Goal: Transaction & Acquisition: Purchase product/service

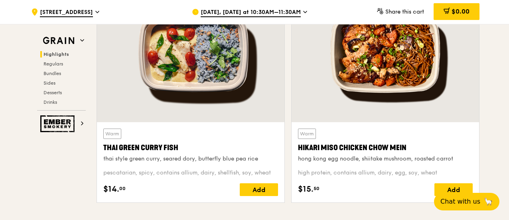
scroll to position [319, 0]
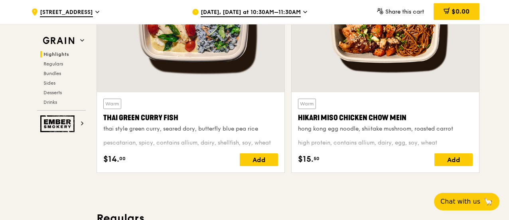
scroll to position [345, 0]
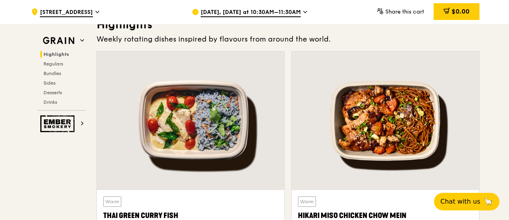
scroll to position [319, 0]
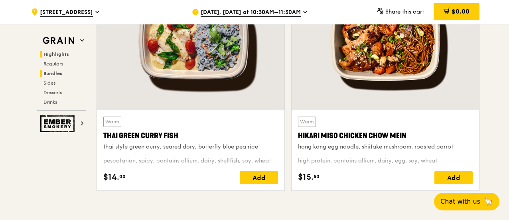
click at [56, 71] on span "Bundles" at bounding box center [52, 74] width 19 height 6
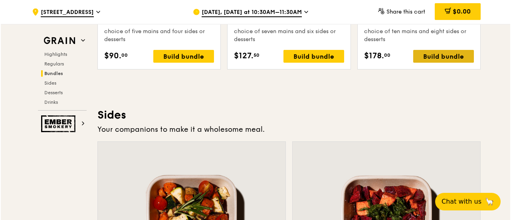
scroll to position [1697, 0]
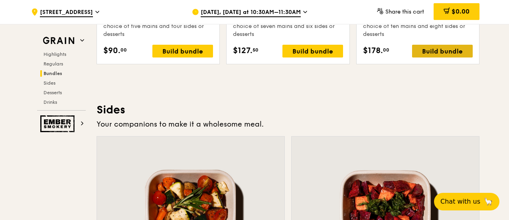
click at [430, 45] on div "Build bundle" at bounding box center [442, 51] width 61 height 13
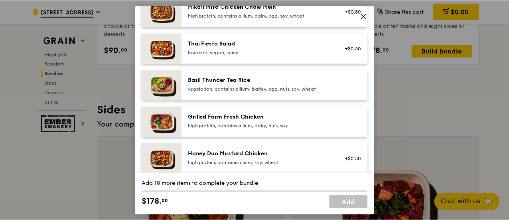
scroll to position [137, 0]
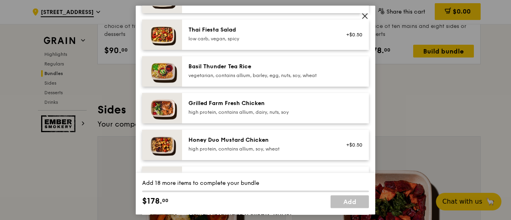
click at [367, 20] on span at bounding box center [364, 17] width 7 height 9
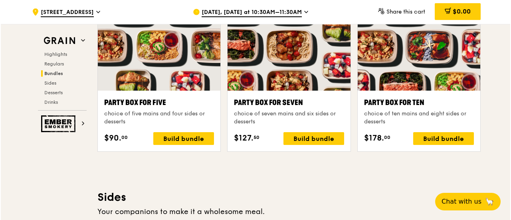
scroll to position [1617, 0]
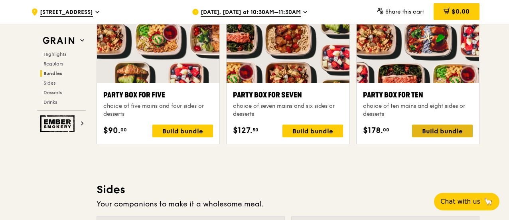
click at [426, 133] on div "Build bundle" at bounding box center [442, 130] width 61 height 13
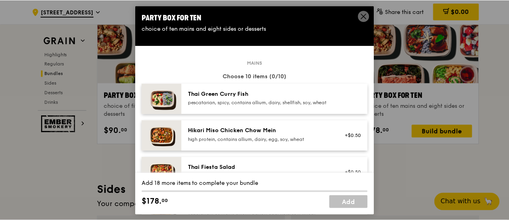
scroll to position [46, 0]
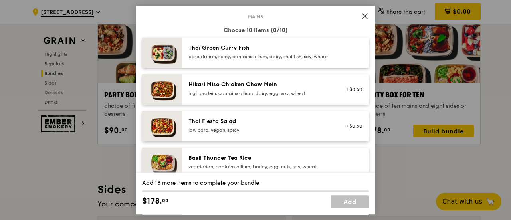
click at [365, 15] on icon at bounding box center [364, 16] width 5 height 5
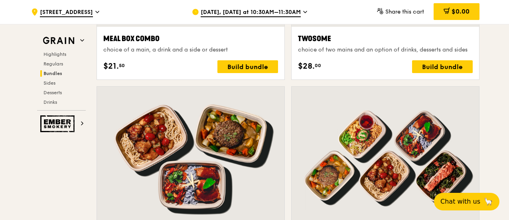
scroll to position [1298, 0]
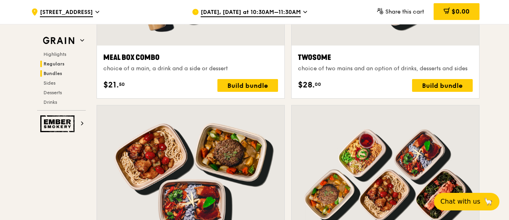
click at [60, 63] on span "Regulars" at bounding box center [53, 64] width 21 height 6
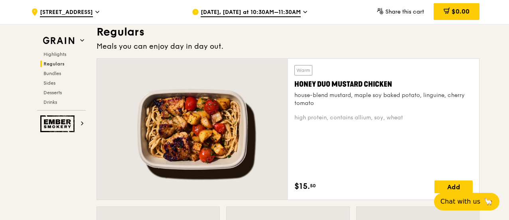
scroll to position [516, 0]
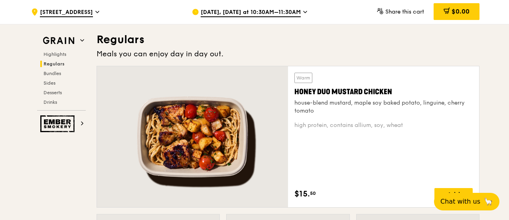
click at [206, 128] on div at bounding box center [192, 136] width 191 height 141
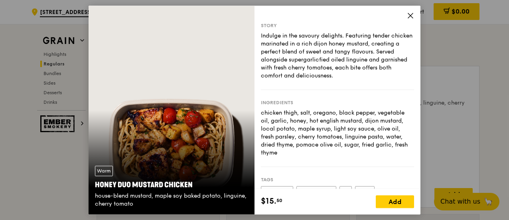
click at [405, 16] on div "Story Indulge in the savoury delights. Featuring tender chicken marinated in a …" at bounding box center [337, 97] width 166 height 183
click at [411, 14] on icon at bounding box center [410, 15] width 7 height 7
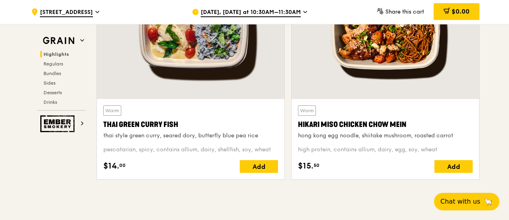
scroll to position [316, 0]
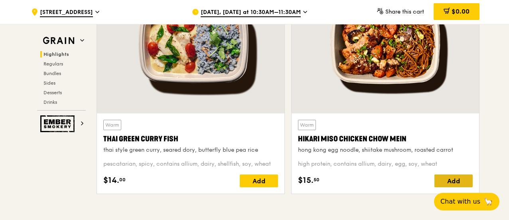
click at [455, 181] on div "Add" at bounding box center [453, 180] width 38 height 13
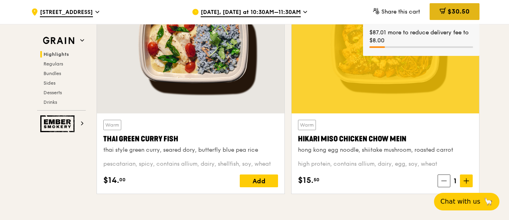
click at [470, 9] on div "$30.50" at bounding box center [455, 11] width 50 height 17
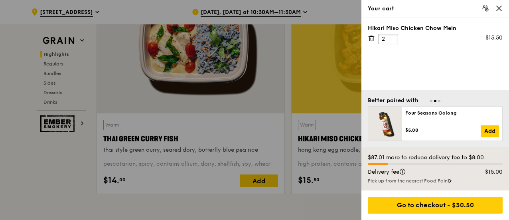
click at [393, 35] on input "2" at bounding box center [388, 39] width 20 height 10
click at [393, 35] on input "3" at bounding box center [388, 39] width 20 height 10
click at [393, 37] on input "4" at bounding box center [388, 39] width 20 height 10
click at [288, 95] on div at bounding box center [254, 110] width 509 height 220
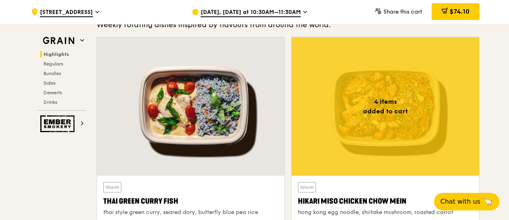
scroll to position [236, 0]
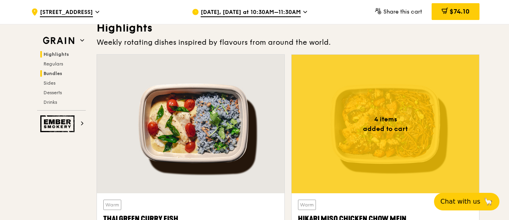
click at [55, 75] on span "Bundles" at bounding box center [52, 74] width 19 height 6
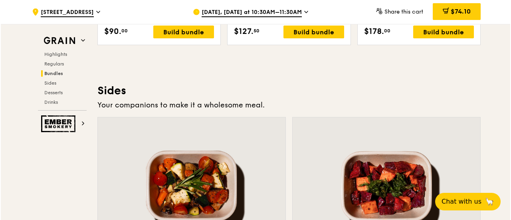
scroll to position [1617, 0]
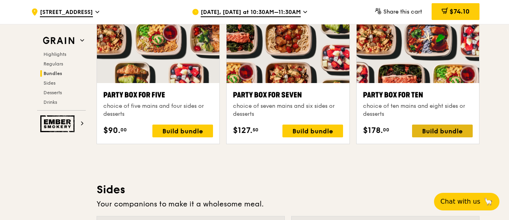
click at [442, 134] on div "Build bundle" at bounding box center [442, 130] width 61 height 13
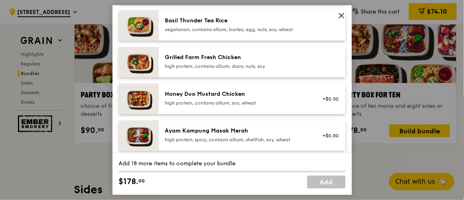
scroll to position [187, 0]
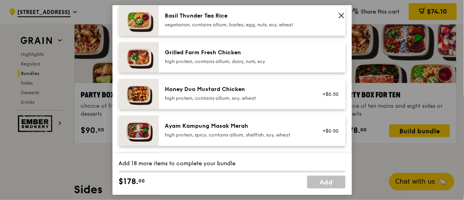
click at [280, 138] on div "high protein, spicy, contains allium, shellfish, soy, wheat" at bounding box center [236, 135] width 143 height 6
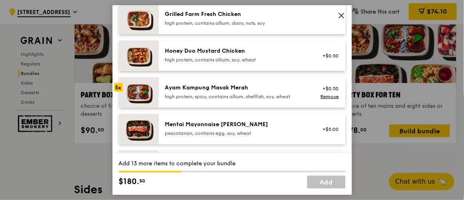
scroll to position [197, 0]
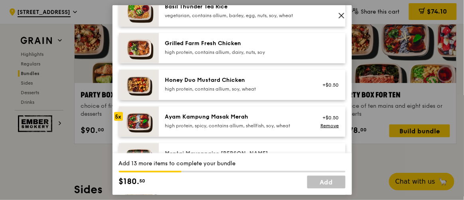
click at [278, 55] on div "high protein, contains allium, dairy, nuts, soy" at bounding box center [236, 52] width 143 height 6
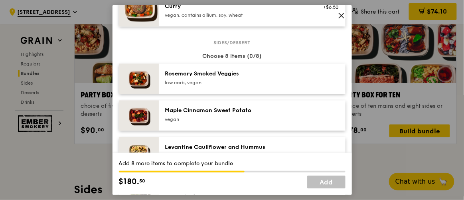
scroll to position [414, 0]
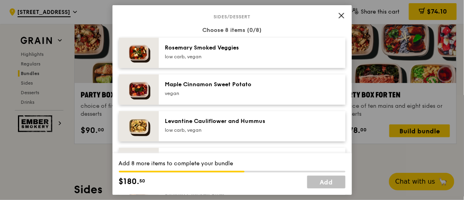
click at [248, 61] on div "[PERSON_NAME] Smoked Veggies low carb, vegan" at bounding box center [236, 53] width 153 height 18
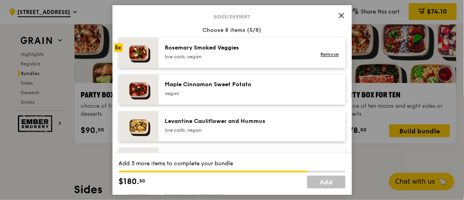
drag, startPoint x: 248, startPoint y: 66, endPoint x: 226, endPoint y: 138, distance: 75.6
click at [226, 133] on div "low carb, vegan" at bounding box center [236, 130] width 143 height 6
click at [212, 125] on div "Levantine Cauliflower and Hummus" at bounding box center [236, 121] width 143 height 8
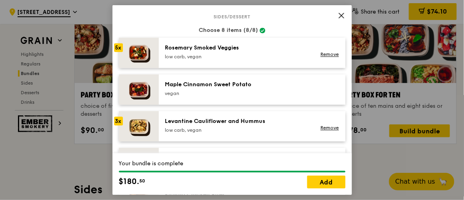
click at [212, 125] on div "Levantine Cauliflower and Hummus" at bounding box center [236, 121] width 143 height 8
click at [213, 125] on div "Levantine Cauliflower and Hummus" at bounding box center [236, 121] width 143 height 8
click at [325, 129] on div "Remove" at bounding box center [328, 126] width 31 height 18
click at [322, 130] on link "Remove" at bounding box center [329, 128] width 18 height 6
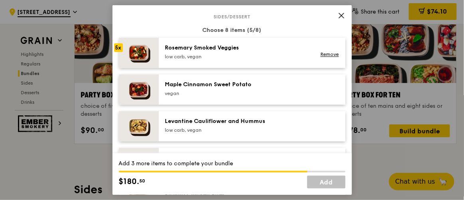
click at [220, 60] on div "low carb, vegan" at bounding box center [236, 56] width 143 height 6
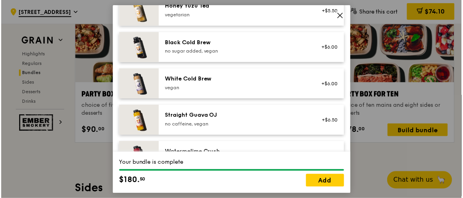
scroll to position [1041, 0]
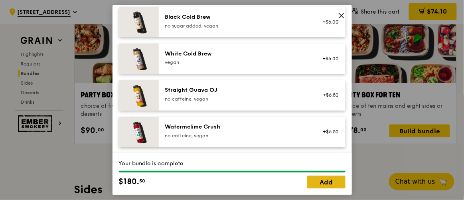
click at [333, 181] on link "Add" at bounding box center [326, 182] width 38 height 13
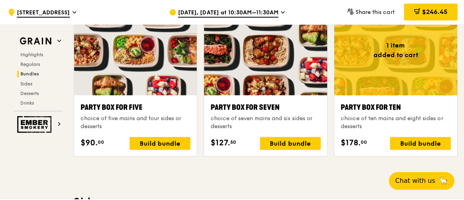
scroll to position [1617, 0]
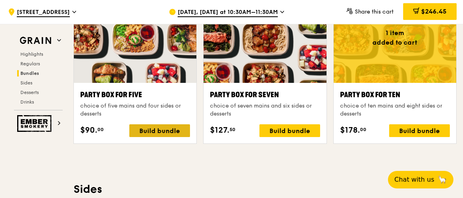
click at [180, 129] on div "Build bundle" at bounding box center [159, 130] width 61 height 13
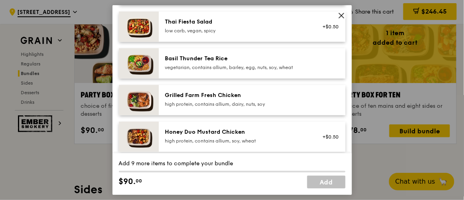
scroll to position [217, 0]
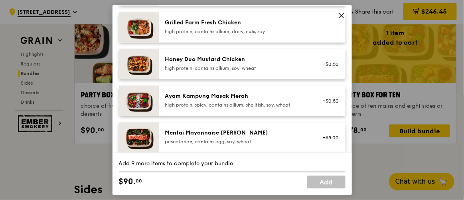
click at [245, 142] on div "Mentai Mayonnaise [PERSON_NAME] pescatarian, contains egg, soy, wheat" at bounding box center [236, 137] width 143 height 16
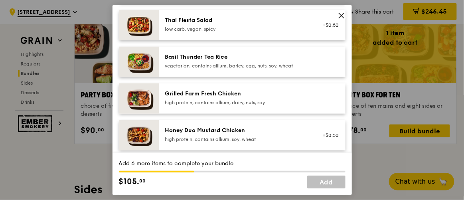
scroll to position [150, 0]
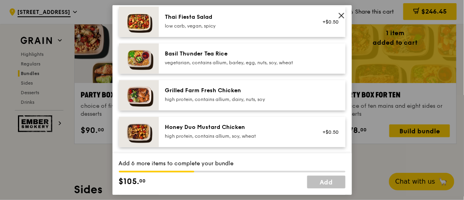
click at [217, 137] on div "Honey Duo Mustard Chicken high protein, contains allium, soy, wheat" at bounding box center [236, 131] width 143 height 16
click at [218, 136] on div "Honey Duo Mustard Chicken high protein, contains allium, soy, wheat" at bounding box center [236, 131] width 143 height 16
click at [218, 131] on div "Honey Duo Mustard Chicken" at bounding box center [236, 127] width 143 height 8
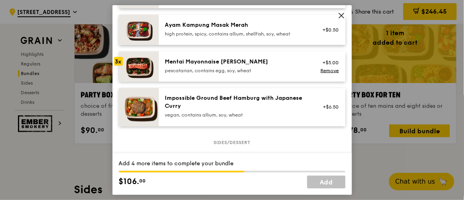
scroll to position [290, 0]
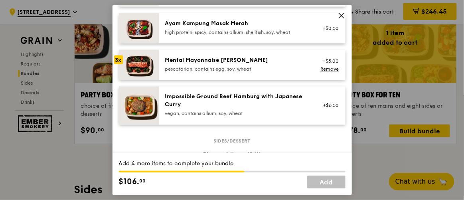
click at [141, 70] on img at bounding box center [139, 65] width 40 height 30
click at [123, 66] on img at bounding box center [139, 65] width 40 height 30
click at [121, 64] on div "3x" at bounding box center [118, 59] width 9 height 9
click at [324, 72] on link "Remove" at bounding box center [329, 69] width 18 height 6
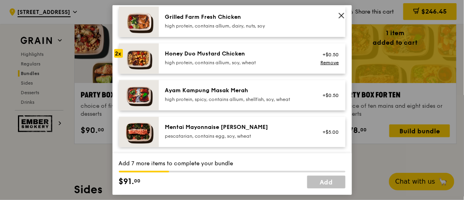
scroll to position [217, 0]
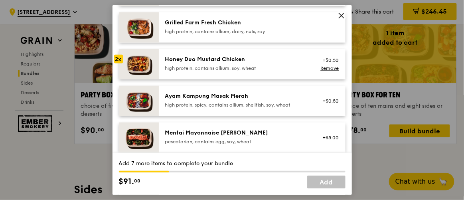
click at [213, 71] on div "high protein, contains allium, soy, wheat" at bounding box center [236, 68] width 143 height 6
click at [189, 71] on div "high protein, contains allium, soy, wheat" at bounding box center [236, 68] width 143 height 6
click at [344, 15] on icon at bounding box center [341, 15] width 7 height 7
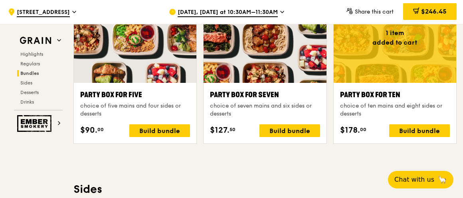
click at [246, 96] on div "Party Box for Seven" at bounding box center [265, 94] width 110 height 11
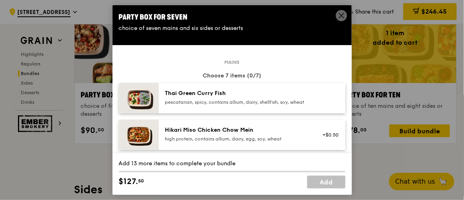
scroll to position [72, 0]
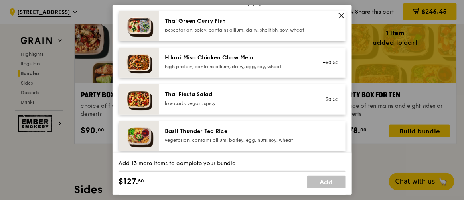
click at [341, 17] on icon at bounding box center [341, 15] width 7 height 7
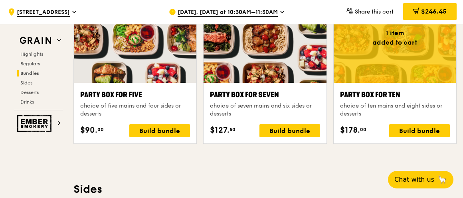
click at [129, 93] on div "Party Box for Five" at bounding box center [135, 94] width 110 height 11
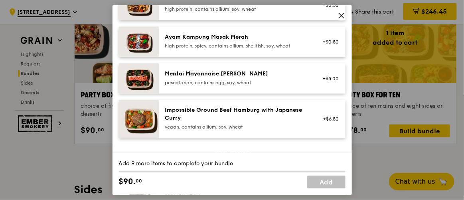
scroll to position [290, 0]
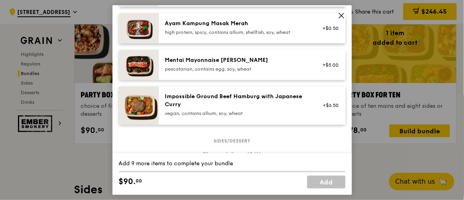
click at [238, 71] on div "pescatarian, contains egg, soy, wheat" at bounding box center [236, 69] width 143 height 6
click at [246, 64] on div "Mentai Mayonnaise [PERSON_NAME]" at bounding box center [236, 60] width 143 height 8
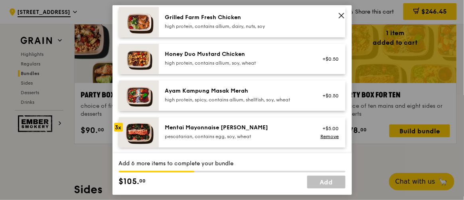
scroll to position [217, 0]
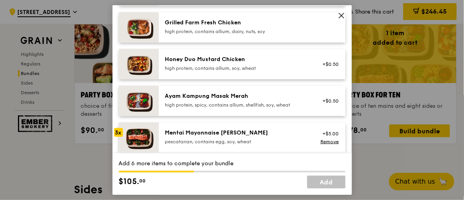
click at [262, 71] on div "high protein, contains allium, soy, wheat" at bounding box center [236, 68] width 143 height 6
click at [327, 144] on link "Remove" at bounding box center [329, 142] width 18 height 6
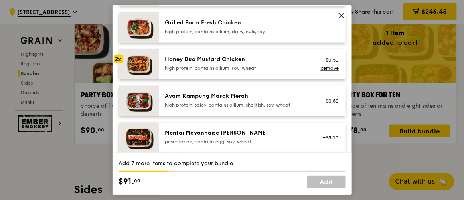
click at [237, 71] on div "high protein, contains allium, soy, wheat" at bounding box center [236, 68] width 143 height 6
click at [241, 137] on div "Mentai Mayonnaise [PERSON_NAME]" at bounding box center [236, 133] width 143 height 8
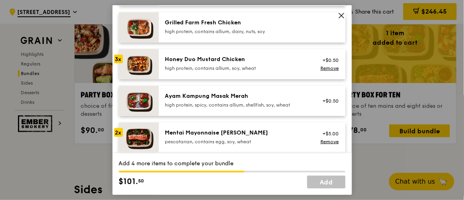
click at [241, 137] on div "Mentai Mayonnaise [PERSON_NAME]" at bounding box center [236, 133] width 143 height 8
click at [330, 71] on link "Remove" at bounding box center [329, 68] width 18 height 6
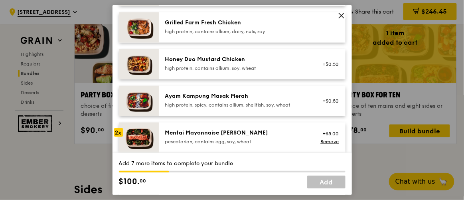
drag, startPoint x: 319, startPoint y: 148, endPoint x: 215, endPoint y: 149, distance: 104.1
click at [215, 146] on div "Mentai Mayonnaise [PERSON_NAME] pescatarian, contains egg, soy, wheat +$5.00 Re…" at bounding box center [251, 138] width 183 height 18
click at [213, 137] on div "Mentai Mayonnaise [PERSON_NAME]" at bounding box center [236, 133] width 143 height 8
click at [191, 145] on div "pescatarian, contains egg, soy, wheat" at bounding box center [236, 141] width 143 height 6
click at [193, 144] on div "pescatarian, contains egg, soy, wheat" at bounding box center [236, 141] width 143 height 6
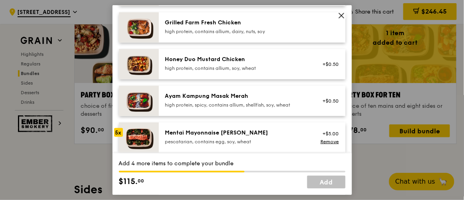
click at [193, 144] on div "pescatarian, contains egg, soy, wheat" at bounding box center [236, 141] width 143 height 6
click at [320, 144] on link "Remove" at bounding box center [329, 142] width 18 height 6
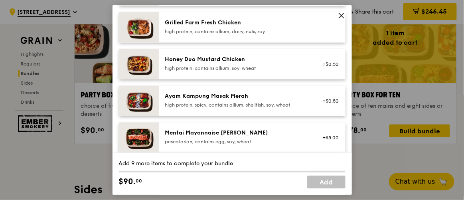
click at [235, 71] on div "high protein, contains allium, soy, wheat" at bounding box center [236, 68] width 143 height 6
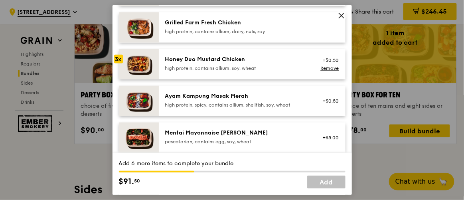
click at [223, 145] on div "pescatarian, contains egg, soy, wheat" at bounding box center [236, 141] width 143 height 6
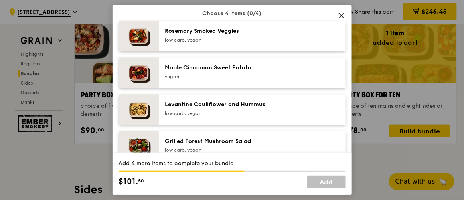
scroll to position [435, 0]
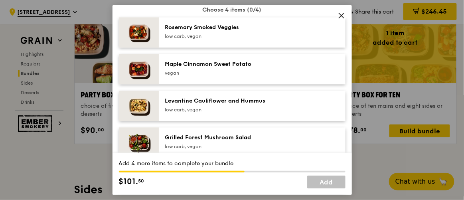
click at [218, 39] on div "low carb, vegan" at bounding box center [236, 36] width 143 height 6
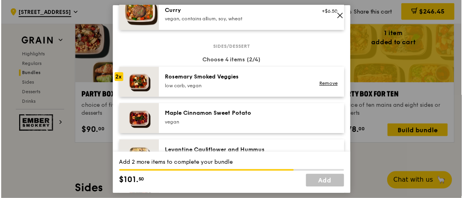
scroll to position [290, 0]
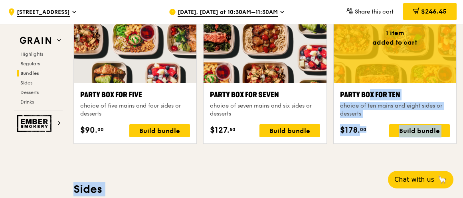
drag, startPoint x: 351, startPoint y: 77, endPoint x: 351, endPoint y: 82, distance: 5.2
click at [370, 105] on div "choice of ten mains and eight sides or desserts" at bounding box center [395, 110] width 110 height 16
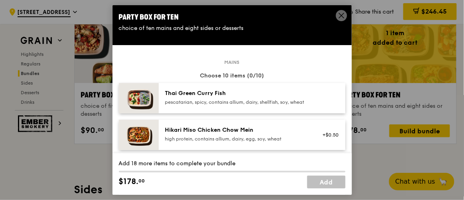
click at [341, 14] on icon at bounding box center [341, 15] width 5 height 5
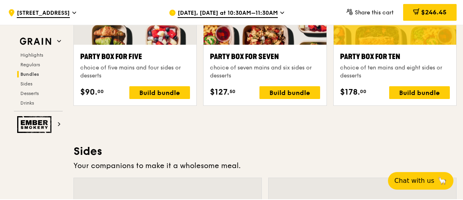
scroll to position [1545, 0]
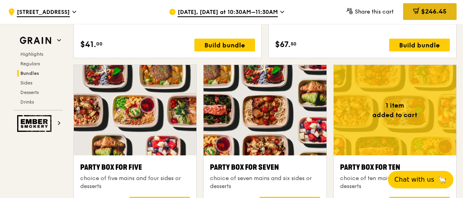
click at [421, 9] on span "$246.45" at bounding box center [434, 12] width 26 height 8
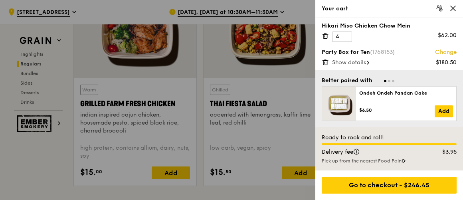
scroll to position [3, 0]
click at [351, 59] on span "Show details" at bounding box center [349, 62] width 34 height 7
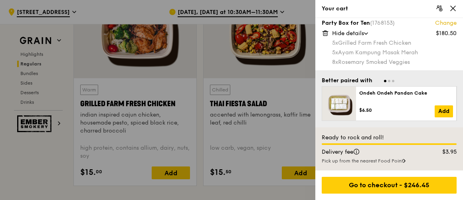
scroll to position [1020, 0]
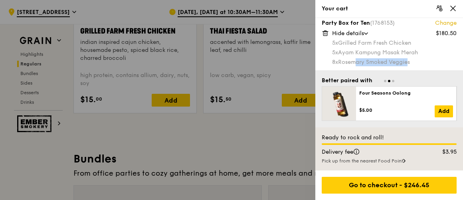
drag, startPoint x: 408, startPoint y: 61, endPoint x: 360, endPoint y: 62, distance: 48.3
click at [359, 62] on div "8x [PERSON_NAME] Smoked Veggies" at bounding box center [394, 62] width 124 height 8
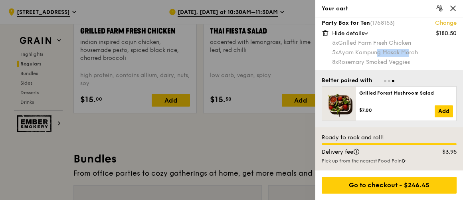
drag, startPoint x: 411, startPoint y: 51, endPoint x: 379, endPoint y: 54, distance: 32.0
click at [379, 54] on div "5x Ayam Kampung Masak Merah" at bounding box center [394, 53] width 124 height 8
drag, startPoint x: 408, startPoint y: 43, endPoint x: 380, endPoint y: 43, distance: 28.3
click at [380, 43] on div "5x Grilled Farm Fresh Chicken" at bounding box center [394, 43] width 124 height 8
click at [209, 132] on div at bounding box center [231, 100] width 463 height 200
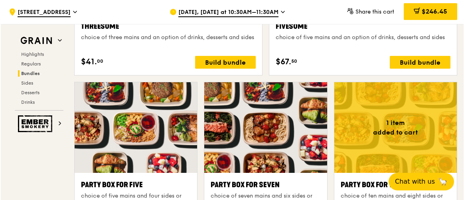
scroll to position [1600, 0]
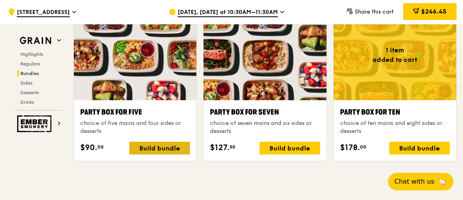
click at [157, 144] on div "Build bundle" at bounding box center [159, 148] width 61 height 13
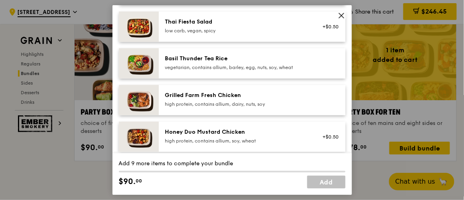
scroll to position [217, 0]
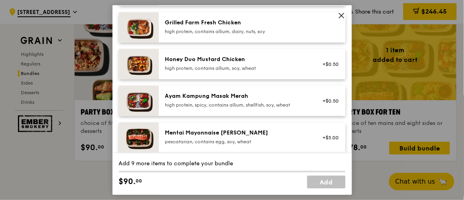
click at [217, 71] on div "high protein, contains allium, soy, wheat" at bounding box center [236, 68] width 143 height 6
click at [216, 73] on div "Honey Duo Mustard Chicken high protein, contains allium, soy, wheat" at bounding box center [236, 64] width 153 height 18
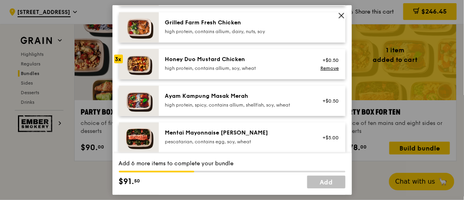
click at [211, 137] on div "Mentai Mayonnaise [PERSON_NAME]" at bounding box center [236, 133] width 143 height 8
click at [237, 69] on div "Honey Duo Mustard Chicken high protein, contains allium, soy, wheat" at bounding box center [236, 63] width 143 height 16
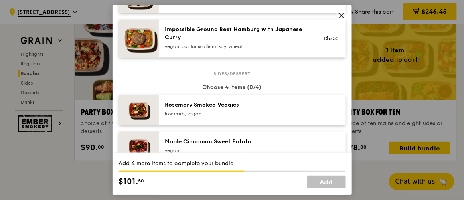
scroll to position [363, 0]
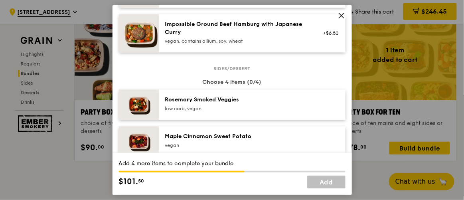
click at [223, 112] on div "low carb, vegan" at bounding box center [236, 108] width 143 height 6
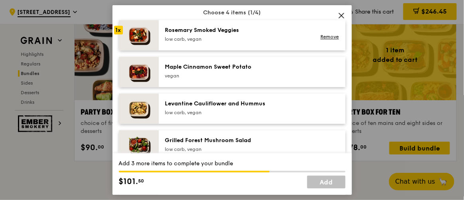
scroll to position [435, 0]
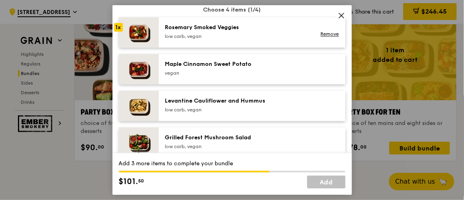
click at [235, 39] on div "low carb, vegan" at bounding box center [236, 36] width 143 height 6
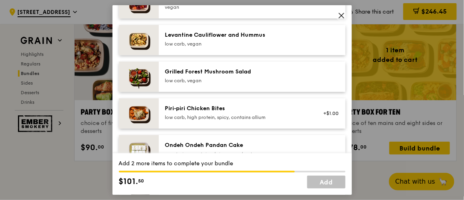
scroll to position [507, 0]
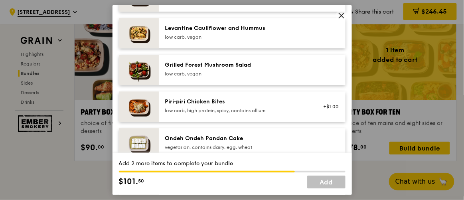
click at [239, 77] on div "low carb, vegan" at bounding box center [236, 74] width 143 height 6
click at [238, 77] on div "low carb, vegan" at bounding box center [236, 74] width 143 height 6
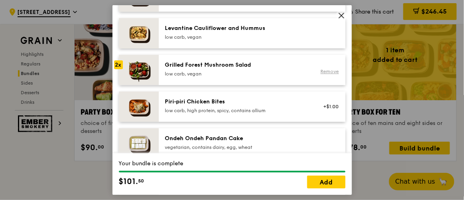
click at [322, 74] on link "Remove" at bounding box center [329, 72] width 18 height 6
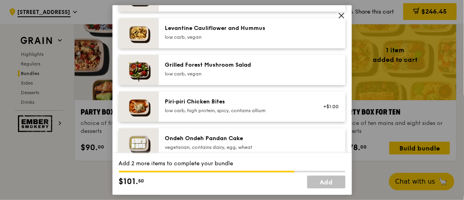
scroll to position [580, 0]
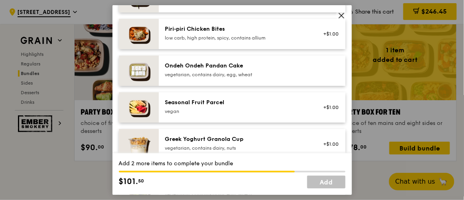
click at [200, 106] on div "Seasonal Fruit Parcel" at bounding box center [236, 103] width 143 height 8
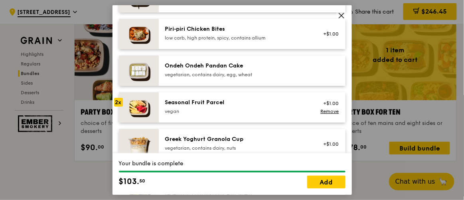
click at [200, 106] on div "Seasonal Fruit Parcel" at bounding box center [236, 103] width 143 height 8
drag, startPoint x: 233, startPoint y: 114, endPoint x: 255, endPoint y: 77, distance: 43.6
click at [255, 77] on div "Sides/dessert Choose 4 items (4/4) 2x [PERSON_NAME] Smoked Veggies low carb, ve…" at bounding box center [232, 54] width 227 height 407
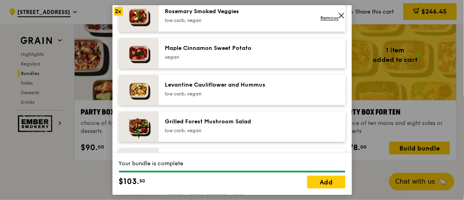
scroll to position [435, 0]
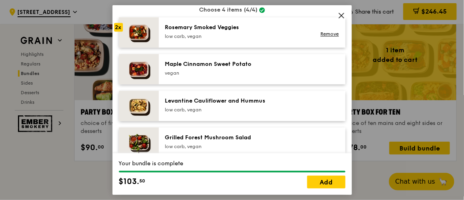
drag, startPoint x: 202, startPoint y: 42, endPoint x: 207, endPoint y: 71, distance: 29.1
click at [207, 71] on div "Sides/dessert Choose 4 items (4/4) 2x [PERSON_NAME] Smoked Veggies low carb, ve…" at bounding box center [232, 199] width 227 height 407
click at [207, 68] on div "Maple Cinnamon Sweet Potato" at bounding box center [236, 64] width 143 height 8
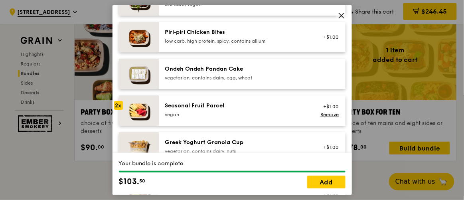
scroll to position [653, 0]
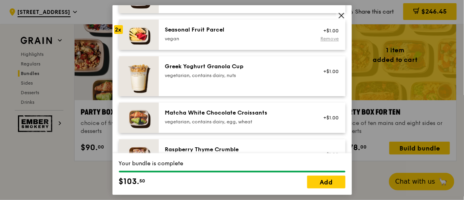
click at [321, 41] on link "Remove" at bounding box center [329, 39] width 18 height 6
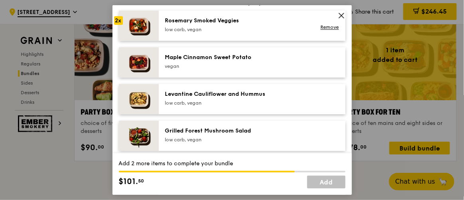
scroll to position [435, 0]
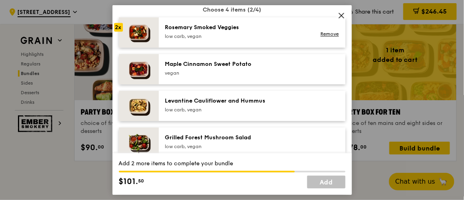
click at [265, 76] on div "vegan" at bounding box center [236, 73] width 143 height 6
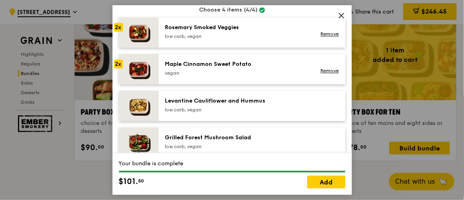
click at [264, 76] on div "vegan" at bounding box center [236, 73] width 143 height 6
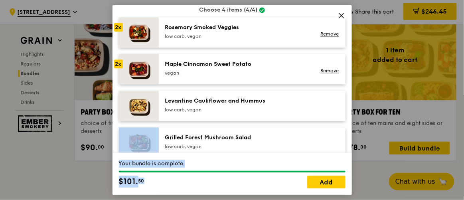
drag, startPoint x: 316, startPoint y: 178, endPoint x: 309, endPoint y: 111, distance: 67.0
click at [314, 114] on div "Mains Choose 5 items (5/5) Thai Green [PERSON_NAME] Fish pescatarian, spicy, co…" at bounding box center [231, 203] width 239 height 1186
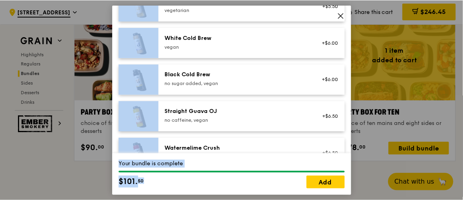
scroll to position [1041, 0]
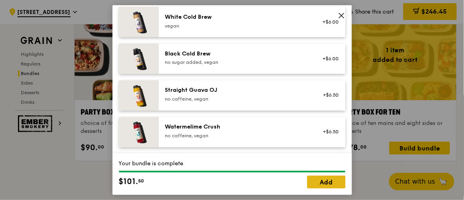
drag, startPoint x: 323, startPoint y: 182, endPoint x: 322, endPoint y: 177, distance: 4.5
click at [323, 181] on link "Add" at bounding box center [326, 182] width 38 height 13
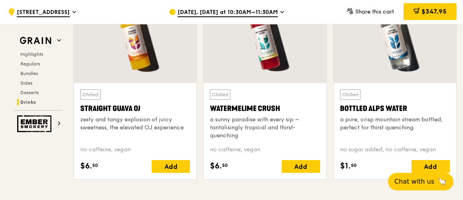
scroll to position [3196, 0]
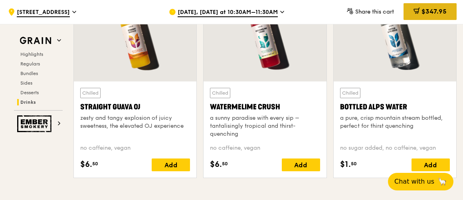
click at [436, 9] on span "$347.95" at bounding box center [433, 12] width 25 height 8
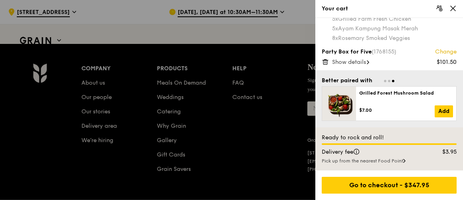
scroll to position [3386, 0]
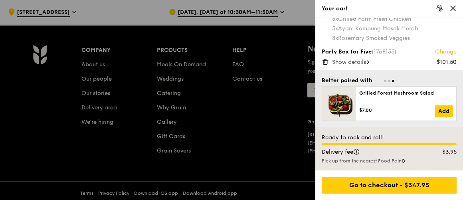
click at [363, 63] on span "Show details" at bounding box center [349, 62] width 34 height 7
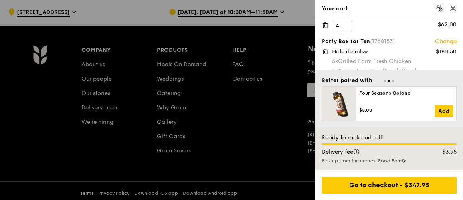
scroll to position [0, 0]
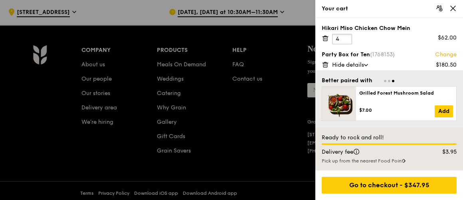
click at [329, 43] on div "Hikari Miso Chicken Chow Mein 4 $62.00" at bounding box center [388, 34] width 135 height 20
click at [343, 41] on input "3" at bounding box center [342, 39] width 20 height 10
click at [345, 35] on input "4" at bounding box center [342, 39] width 20 height 10
click at [347, 42] on input "3" at bounding box center [342, 39] width 20 height 10
click at [346, 42] on input "2" at bounding box center [342, 39] width 20 height 10
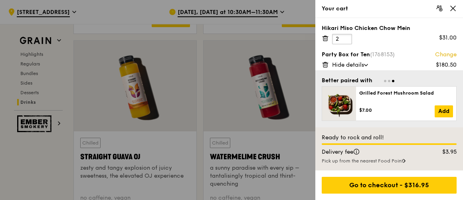
scroll to position [3139, 0]
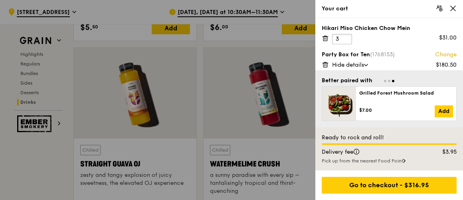
drag, startPoint x: 347, startPoint y: 37, endPoint x: 372, endPoint y: 39, distance: 25.2
click at [347, 37] on input "3" at bounding box center [342, 39] width 20 height 10
type input "4"
click at [347, 38] on input "4" at bounding box center [342, 39] width 20 height 10
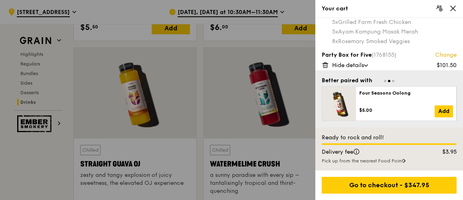
scroll to position [48, 0]
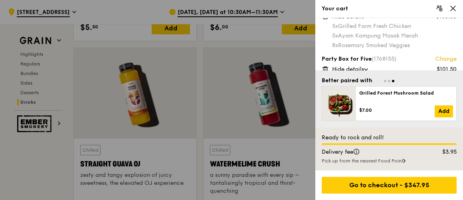
click at [0, 65] on div at bounding box center [231, 100] width 463 height 200
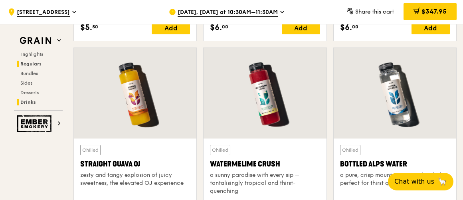
click at [38, 63] on span "Regulars" at bounding box center [30, 64] width 21 height 6
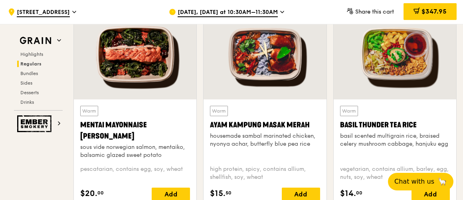
scroll to position [733, 0]
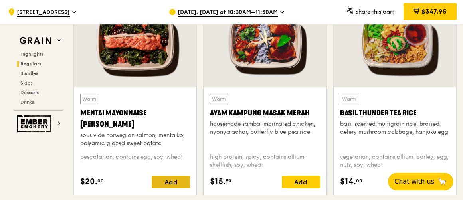
click at [177, 177] on div "Add" at bounding box center [171, 182] width 38 height 13
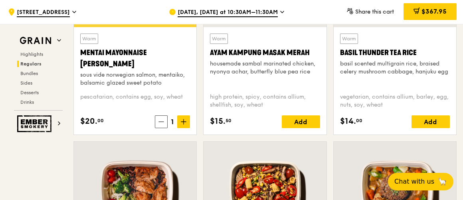
scroll to position [710, 0]
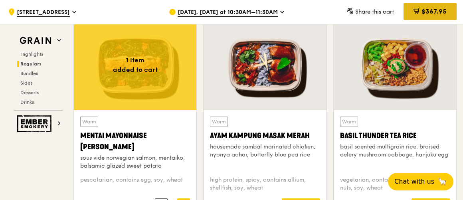
click at [431, 16] on div "$367.95" at bounding box center [429, 11] width 53 height 17
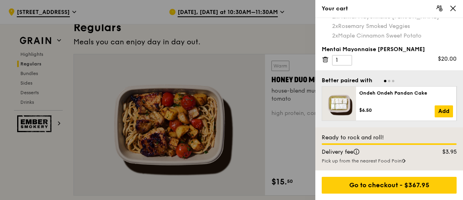
scroll to position [580, 0]
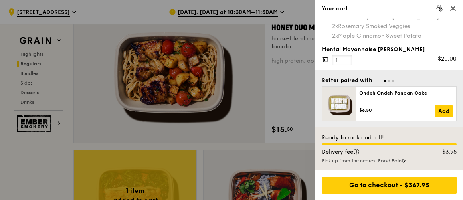
drag, startPoint x: 341, startPoint y: 60, endPoint x: 322, endPoint y: 62, distance: 19.6
click at [322, 62] on div "Mentai Mayonnaise [PERSON_NAME] 1 $20.00" at bounding box center [388, 55] width 135 height 20
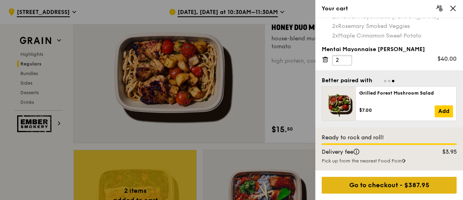
type input "2"
click at [372, 187] on div "Go to checkout - $387.95" at bounding box center [388, 185] width 135 height 17
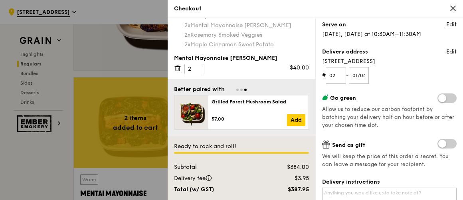
scroll to position [145, 0]
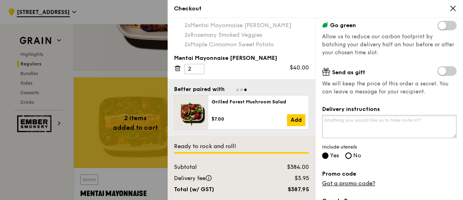
click at [371, 123] on textarea "Delivery instructions" at bounding box center [389, 126] width 134 height 23
type textarea "H"
drag, startPoint x: 337, startPoint y: 119, endPoint x: 341, endPoint y: 119, distance: 4.0
click at [340, 119] on textarea "Dear, please help to deliver the food on [DATE] 10:30am" at bounding box center [389, 126] width 134 height 23
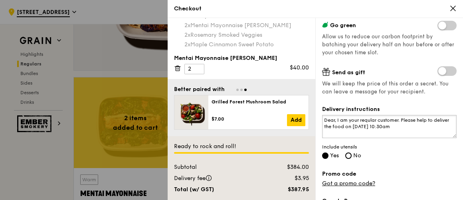
click at [431, 127] on textarea "Dear, I am your reqular customer. Please help to deliver the food on [DATE] 10:…" at bounding box center [389, 126] width 134 height 23
click at [424, 124] on textarea "Dear, I am your reqular customer. Please help to deliver the food on [DATE] 10:…" at bounding box center [389, 126] width 134 height 23
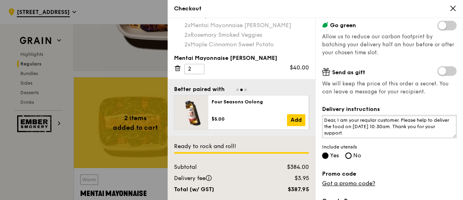
click at [401, 119] on textarea "Dear, I am your reqular customer. Please help to deliver the food on [DATE] 10:…" at bounding box center [389, 126] width 134 height 23
click at [423, 125] on textarea "Dear, I am your reqular customer. Please help to deliver the food on [DATE] 10:…" at bounding box center [389, 126] width 134 height 23
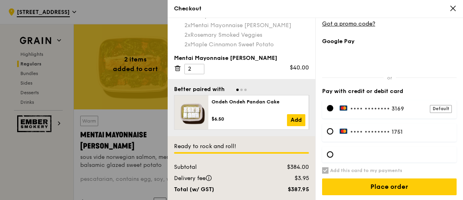
scroll to position [725, 0]
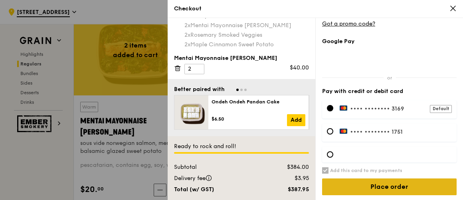
type textarea "Dear, I am your reqular customer. Please help to deliver the food on [DATE] 10:…"
click at [397, 187] on input "Place order" at bounding box center [389, 186] width 134 height 17
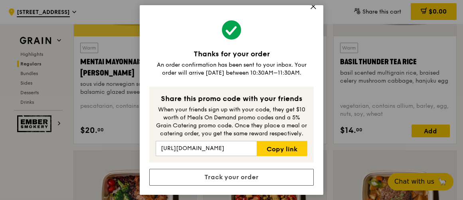
scroll to position [797, 0]
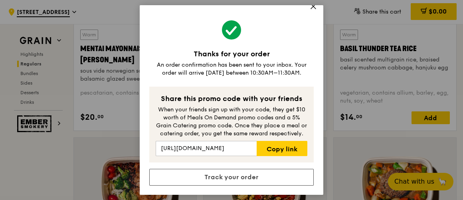
drag, startPoint x: 272, startPoint y: 144, endPoint x: 326, endPoint y: 114, distance: 61.6
click at [272, 144] on link "Copy link" at bounding box center [281, 148] width 51 height 15
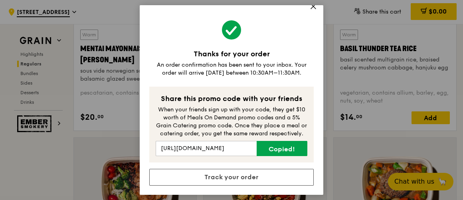
click at [366, 28] on div "Thanks for your order An order confirmation has been sent to your inbox. Your o…" at bounding box center [231, 100] width 463 height 200
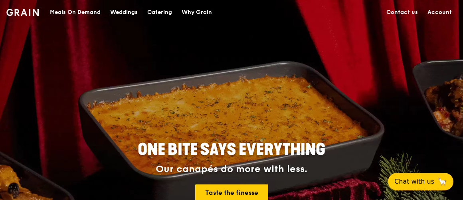
click at [402, 10] on link "Contact us" at bounding box center [401, 12] width 41 height 24
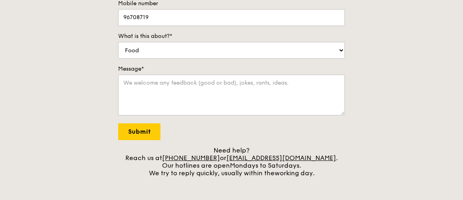
scroll to position [217, 0]
